Goal: Task Accomplishment & Management: Manage account settings

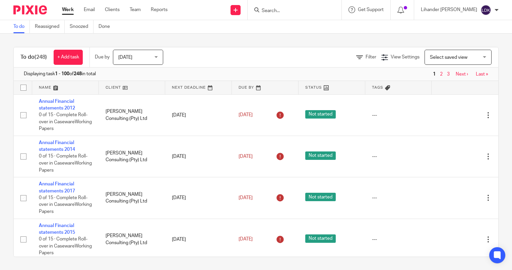
click at [126, 58] on span "[DATE]" at bounding box center [125, 57] width 14 height 5
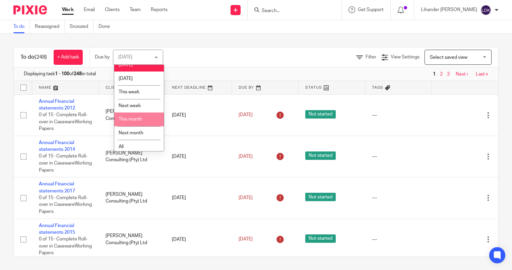
scroll to position [10, 0]
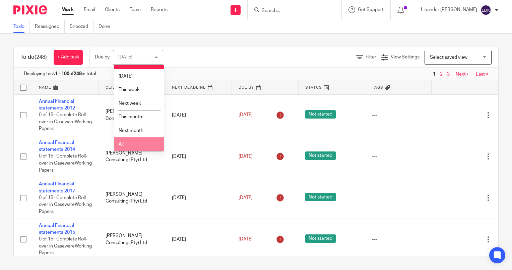
click at [132, 140] on li "All" at bounding box center [139, 144] width 50 height 14
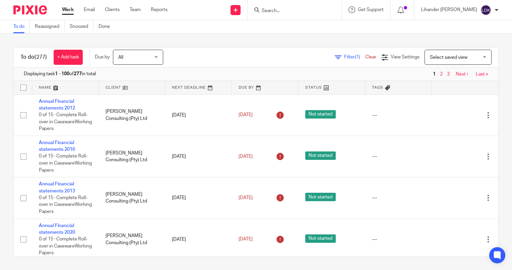
click at [286, 9] on input "Search" at bounding box center [291, 11] width 60 height 6
click at [335, 58] on icon at bounding box center [338, 57] width 7 height 7
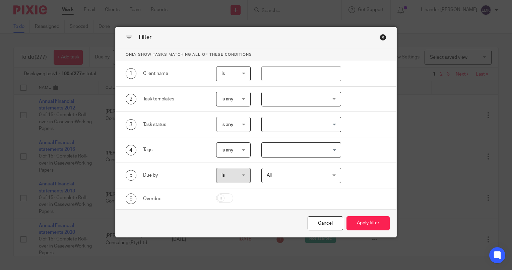
click at [316, 103] on div at bounding box center [302, 99] width 80 height 15
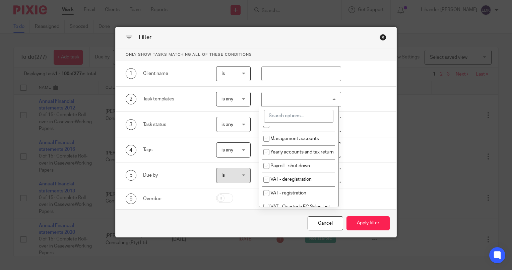
scroll to position [235, 0]
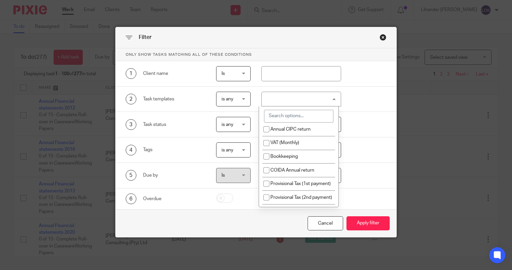
click at [381, 37] on div "Close this dialog window" at bounding box center [383, 37] width 7 height 7
